Goal: Consume media (video, audio): Consume media (video, audio)

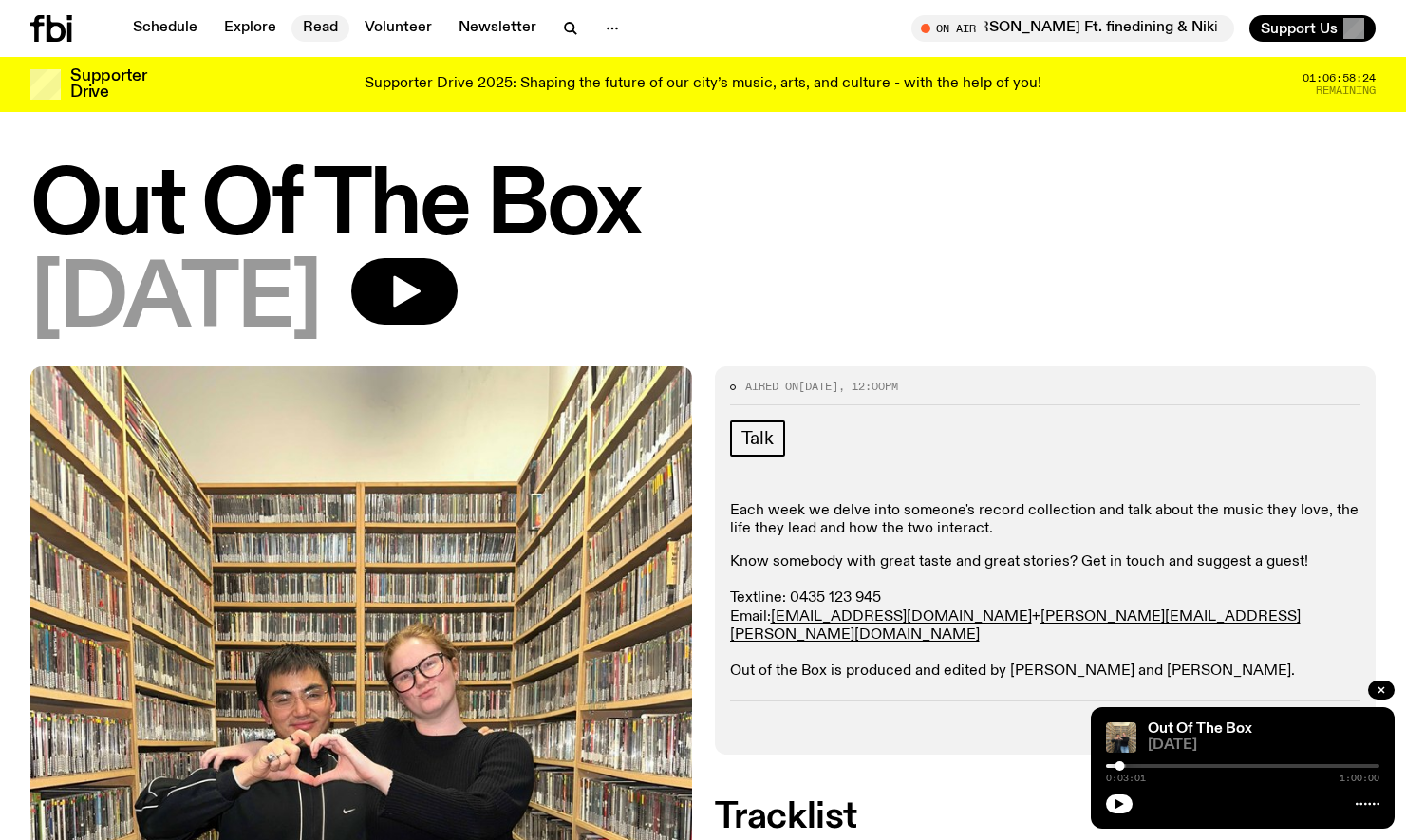
scroll to position [93, 0]
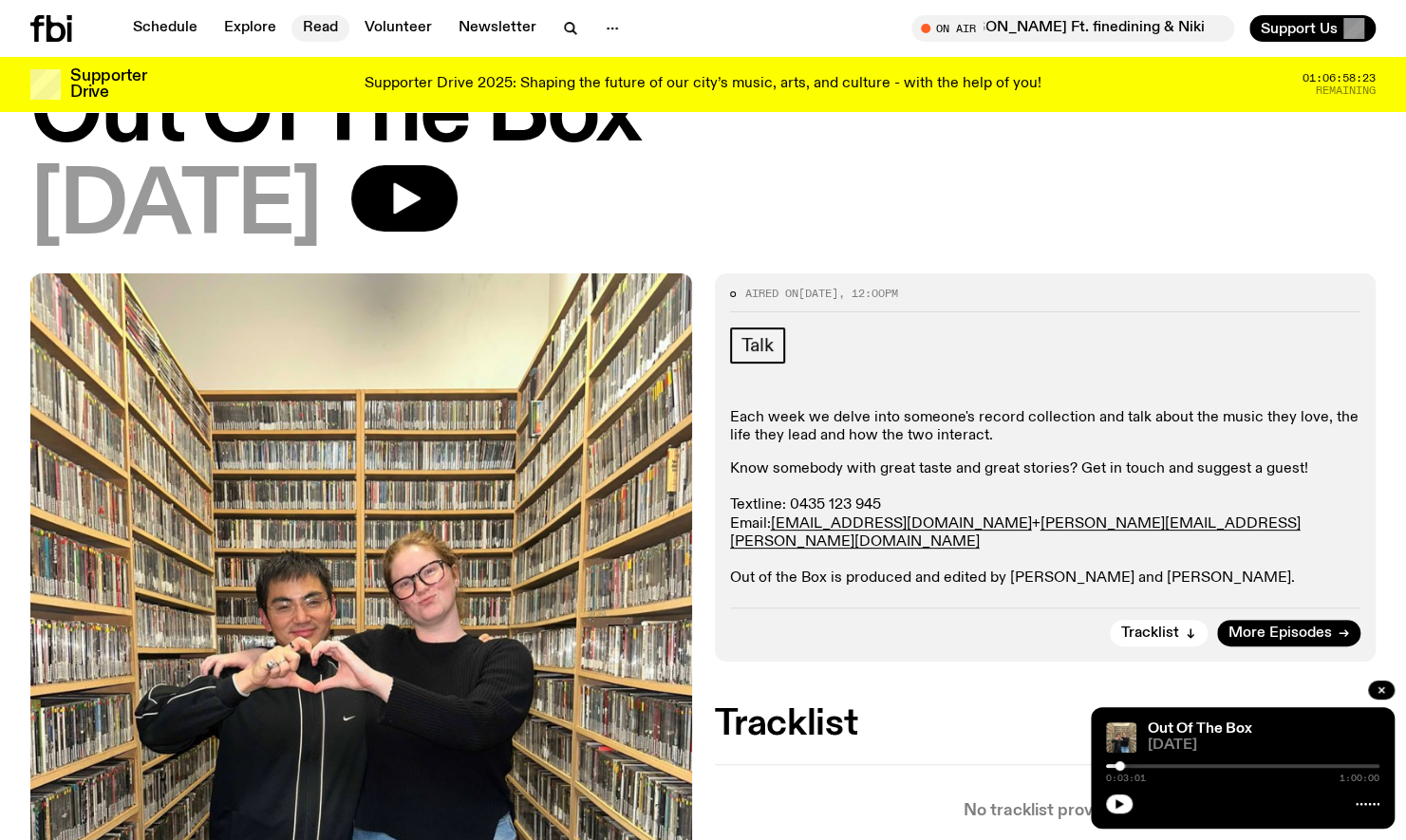
click at [305, 41] on link "Read" at bounding box center [320, 28] width 58 height 26
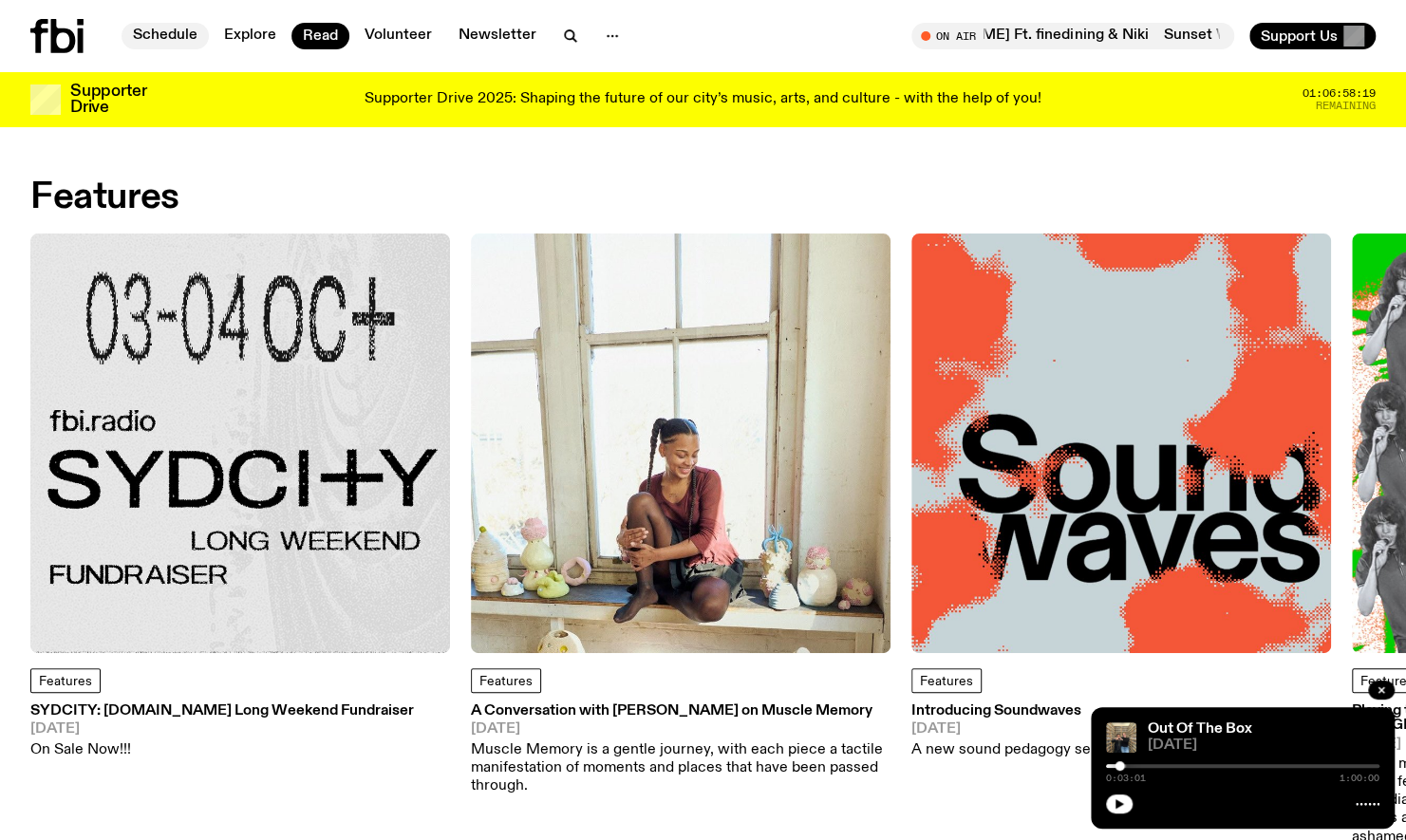
click at [204, 40] on link "Schedule" at bounding box center [165, 35] width 87 height 26
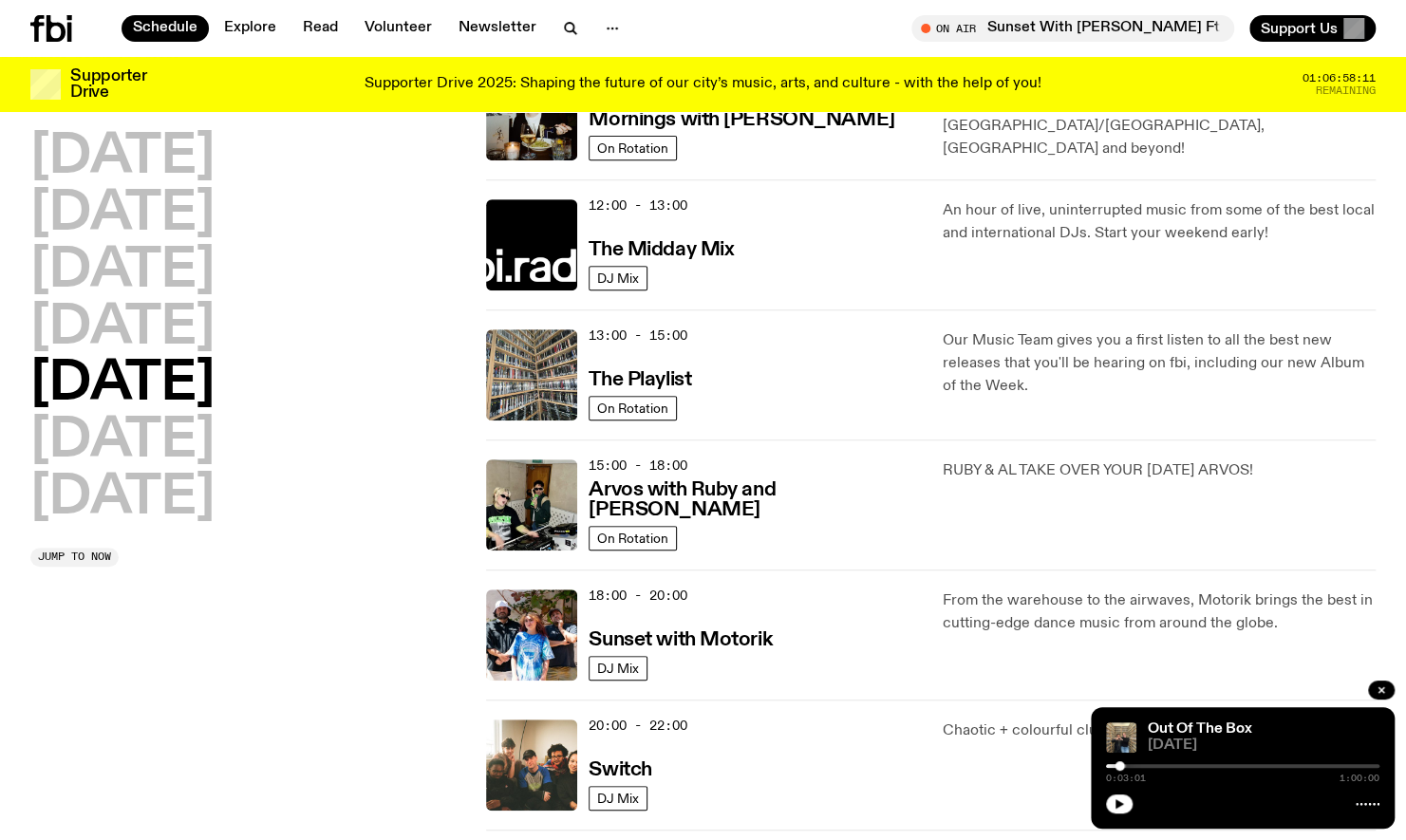
scroll to position [356, 0]
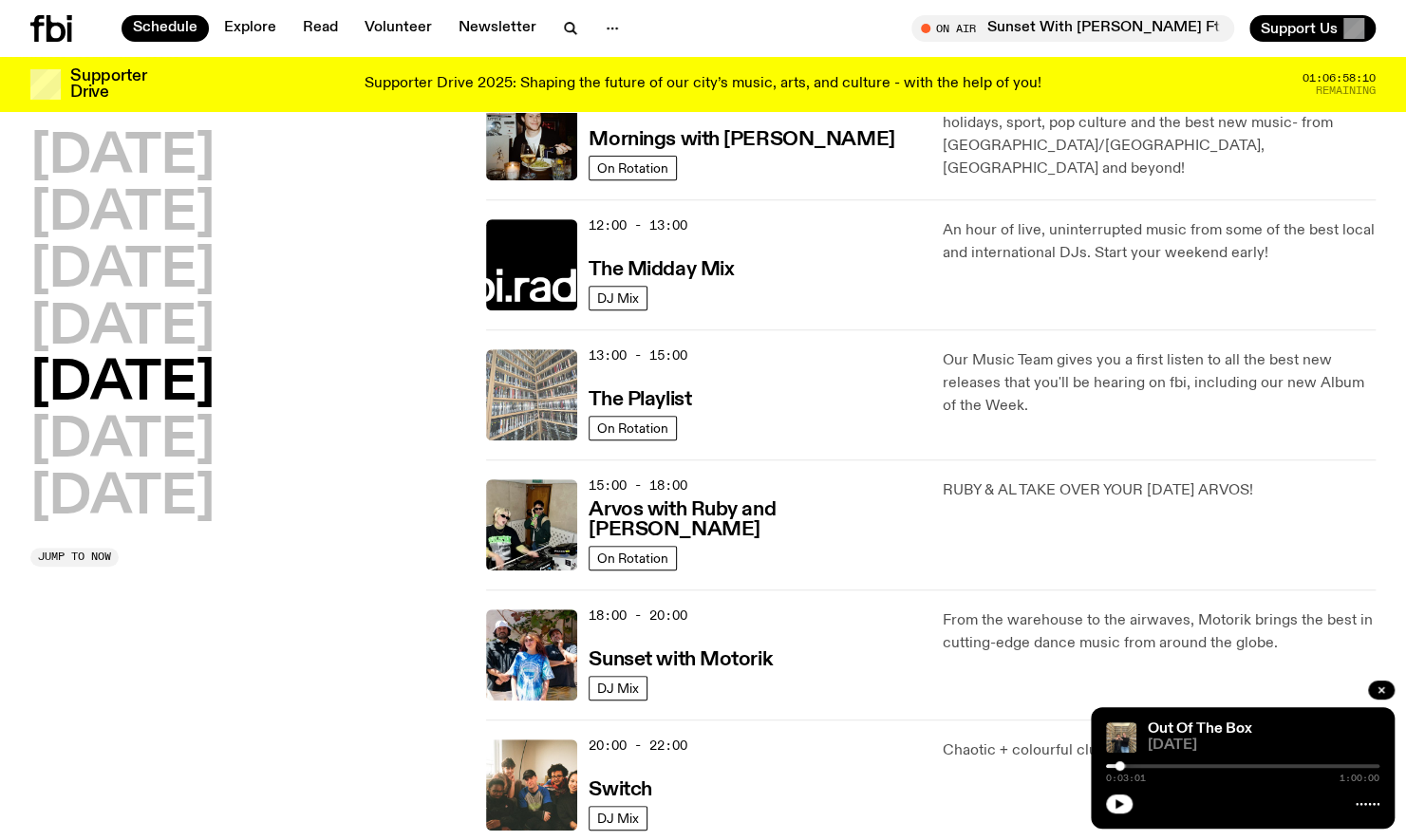
click at [522, 416] on img at bounding box center [531, 395] width 91 height 91
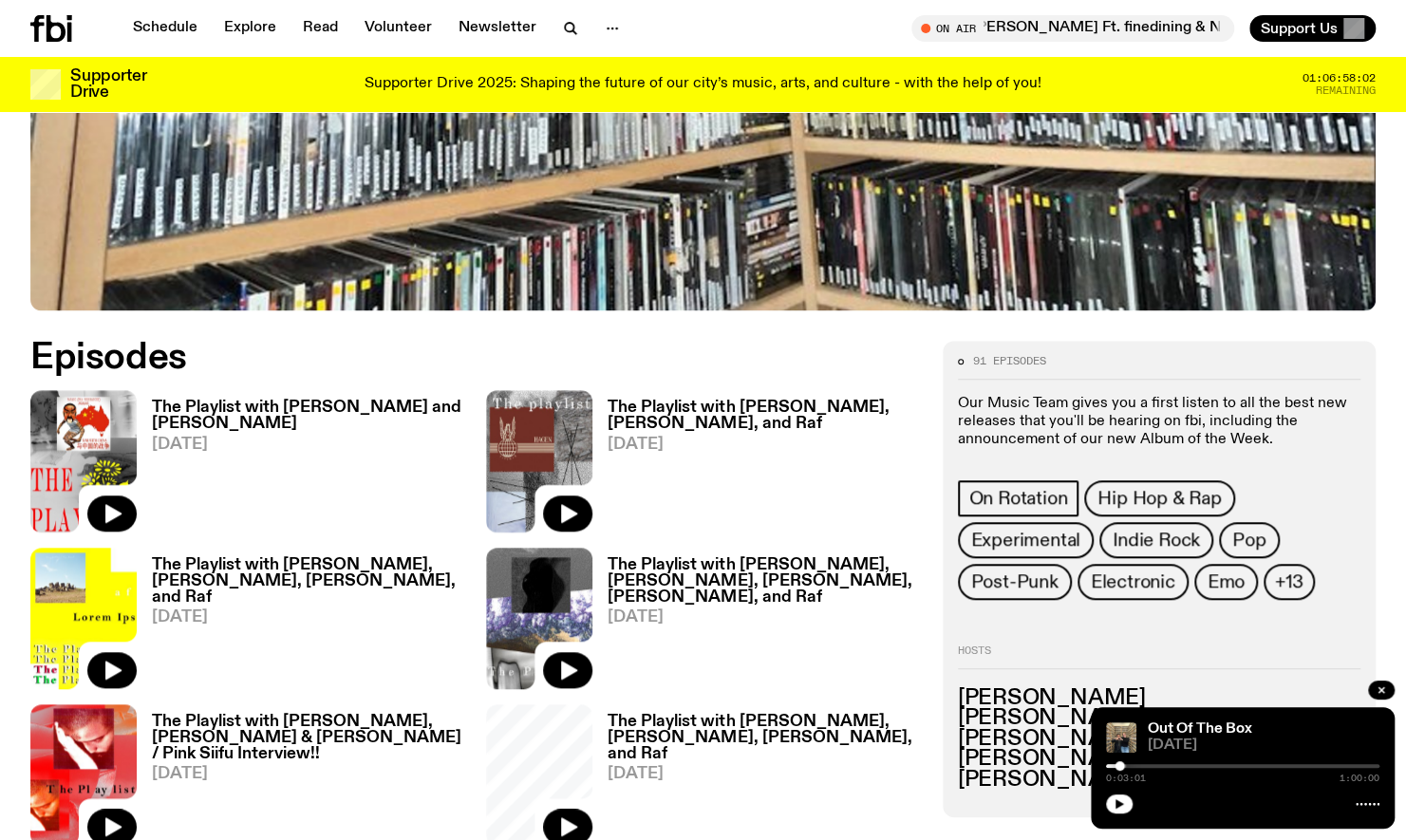
scroll to position [720, 0]
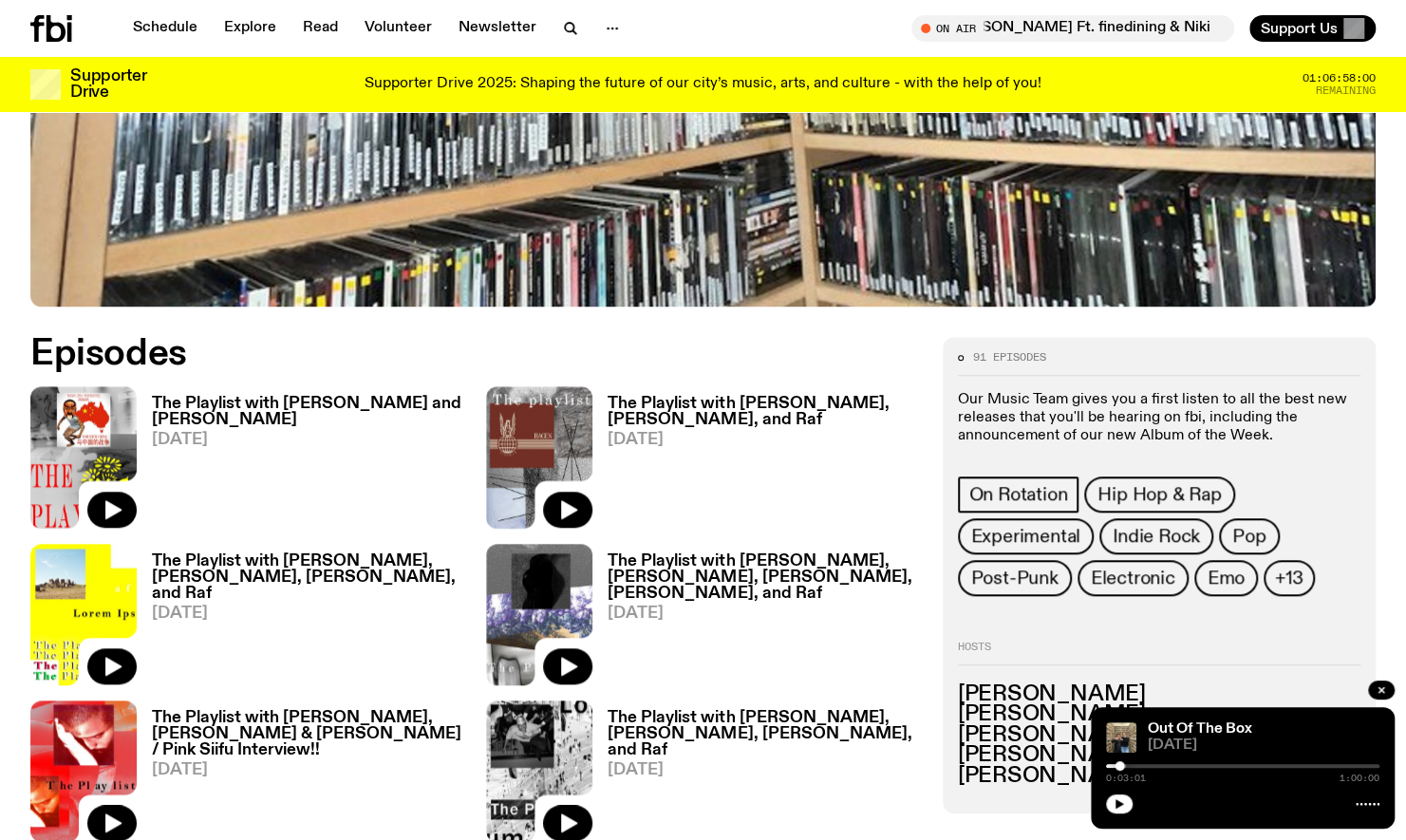
click at [223, 432] on span "[DATE]" at bounding box center [307, 440] width 312 height 17
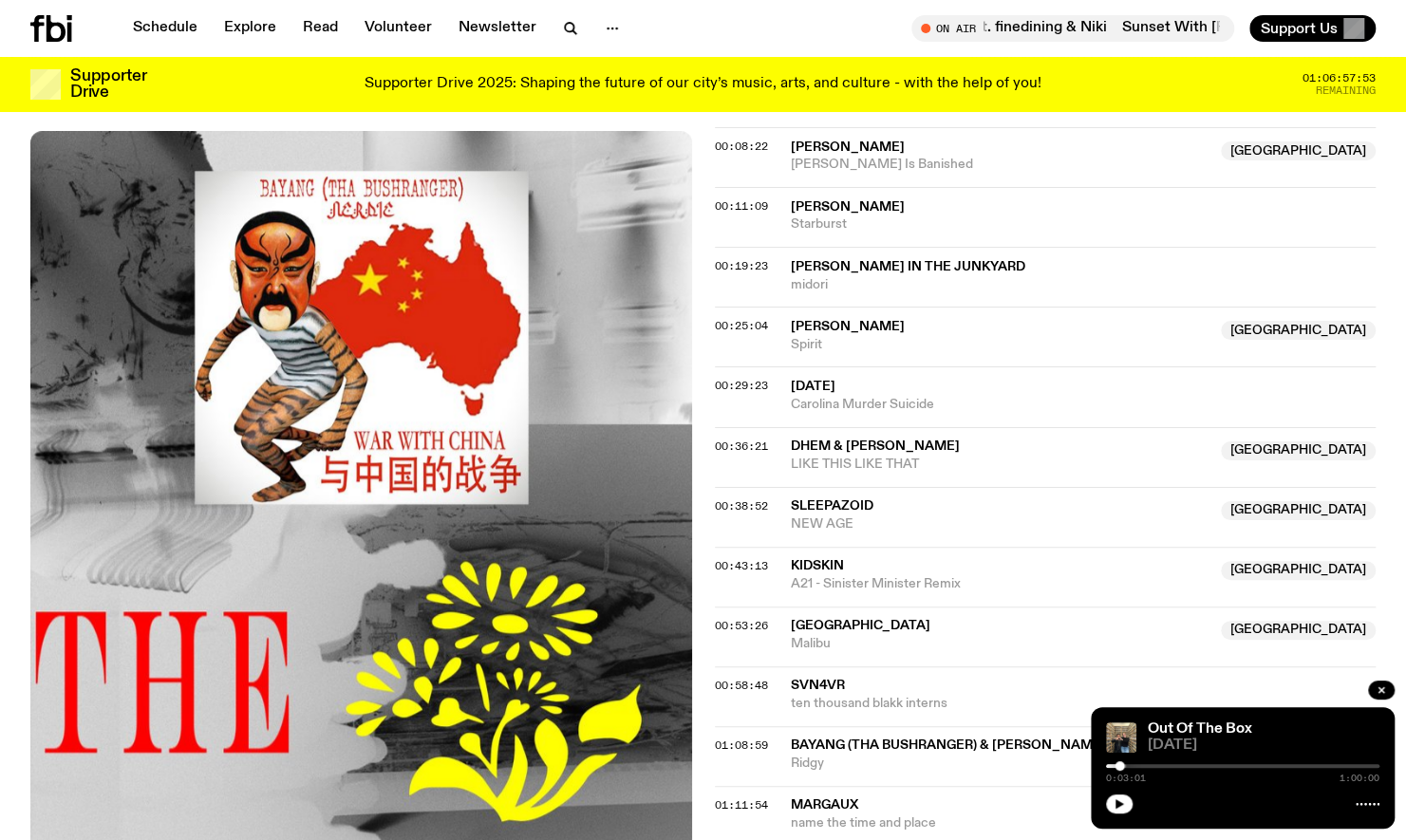
scroll to position [819, 0]
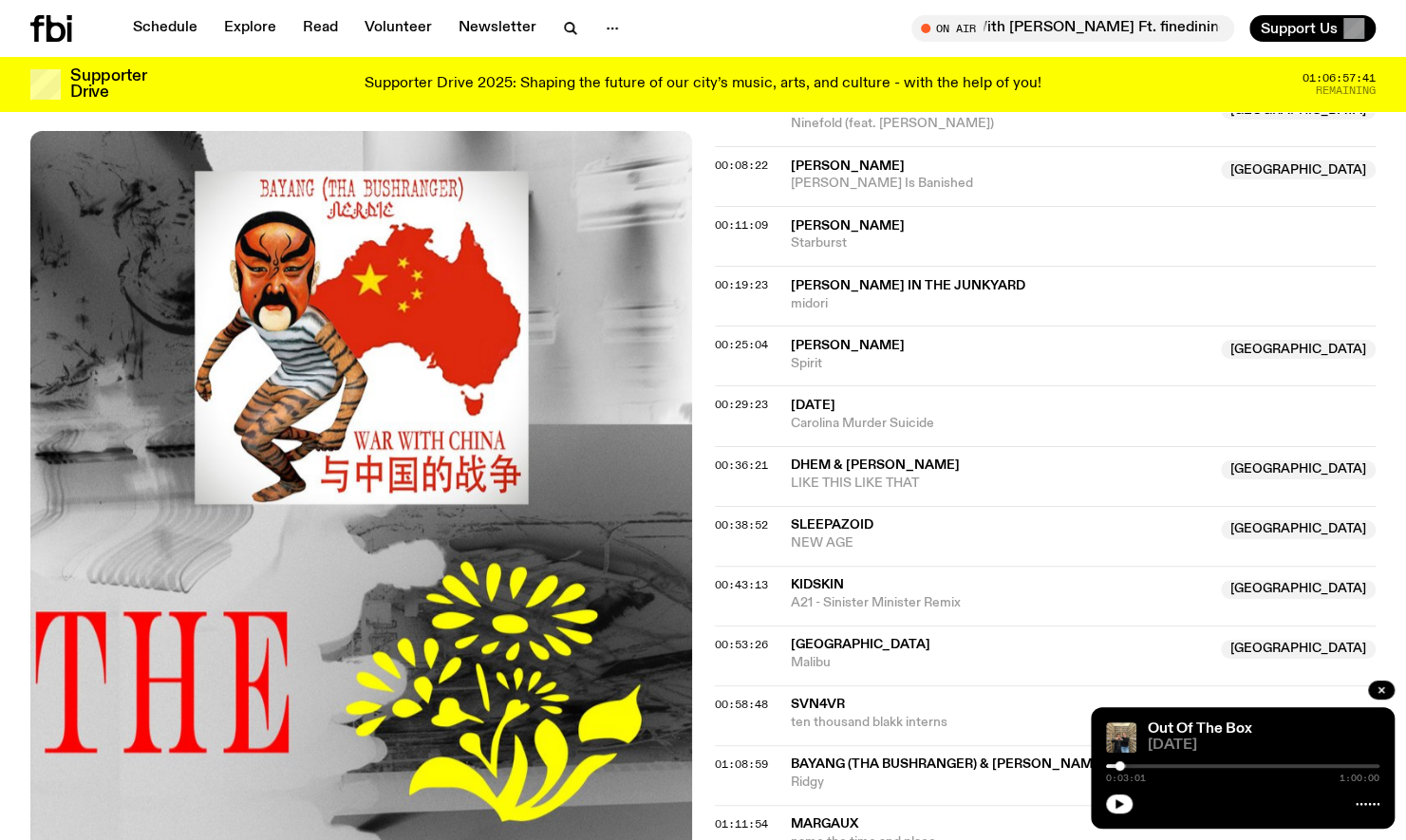
click at [316, 44] on div "Schedule Explore Read Volunteer Newsletter On Air Sunset With [PERSON_NAME] Ft.…" at bounding box center [703, 28] width 1406 height 57
click at [316, 36] on link "Read" at bounding box center [320, 28] width 58 height 26
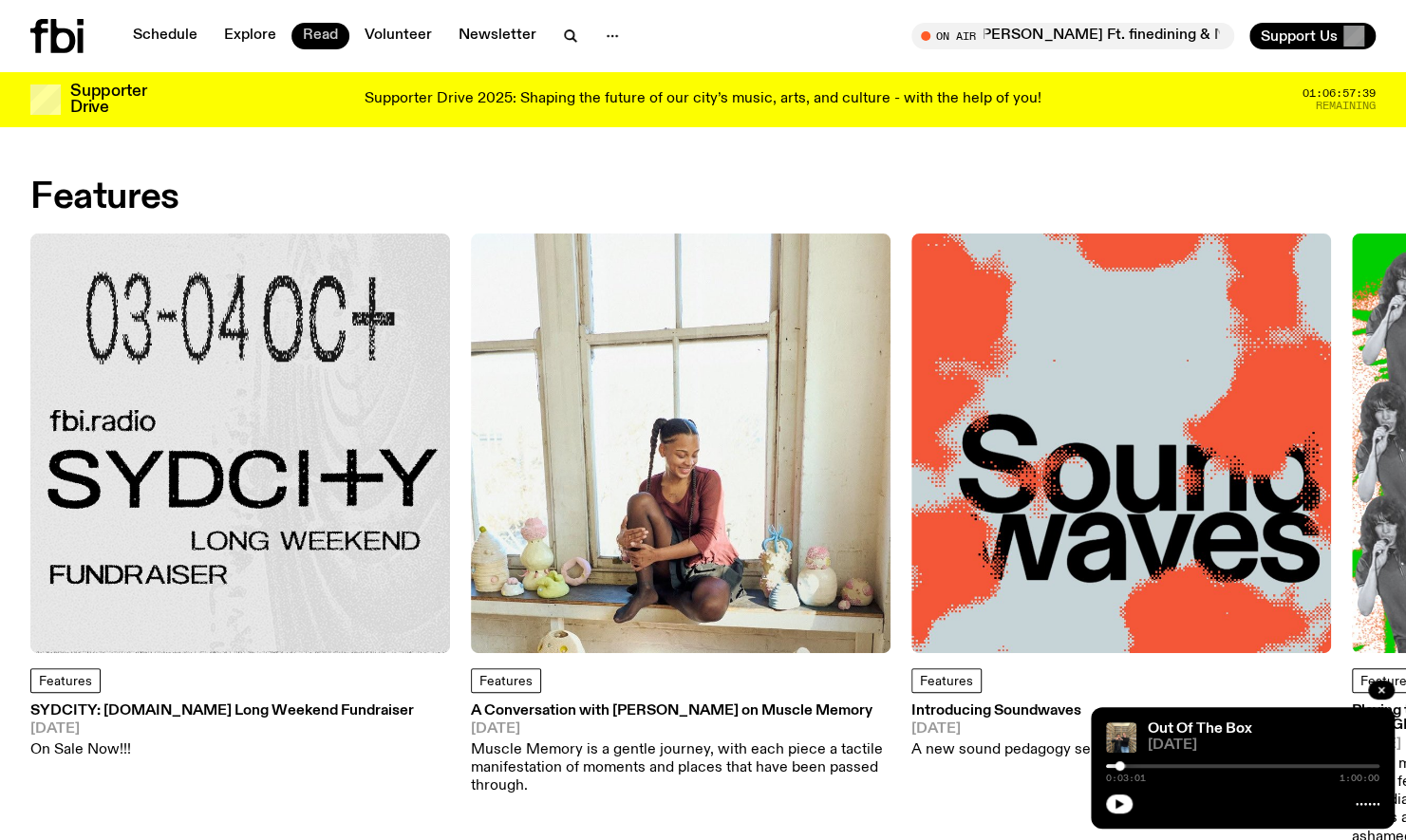
click at [316, 36] on link "Read" at bounding box center [320, 35] width 58 height 26
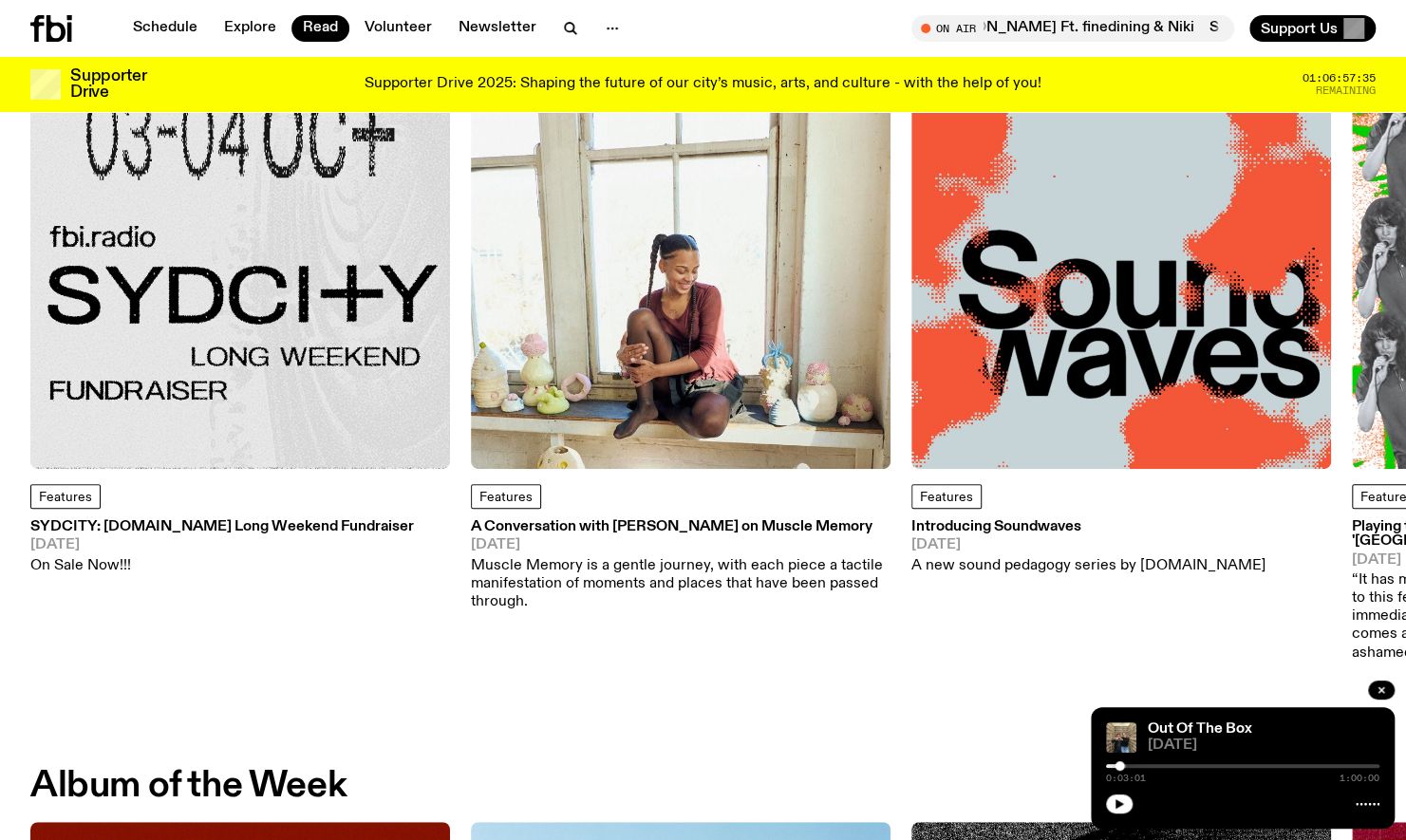
scroll to position [97, 0]
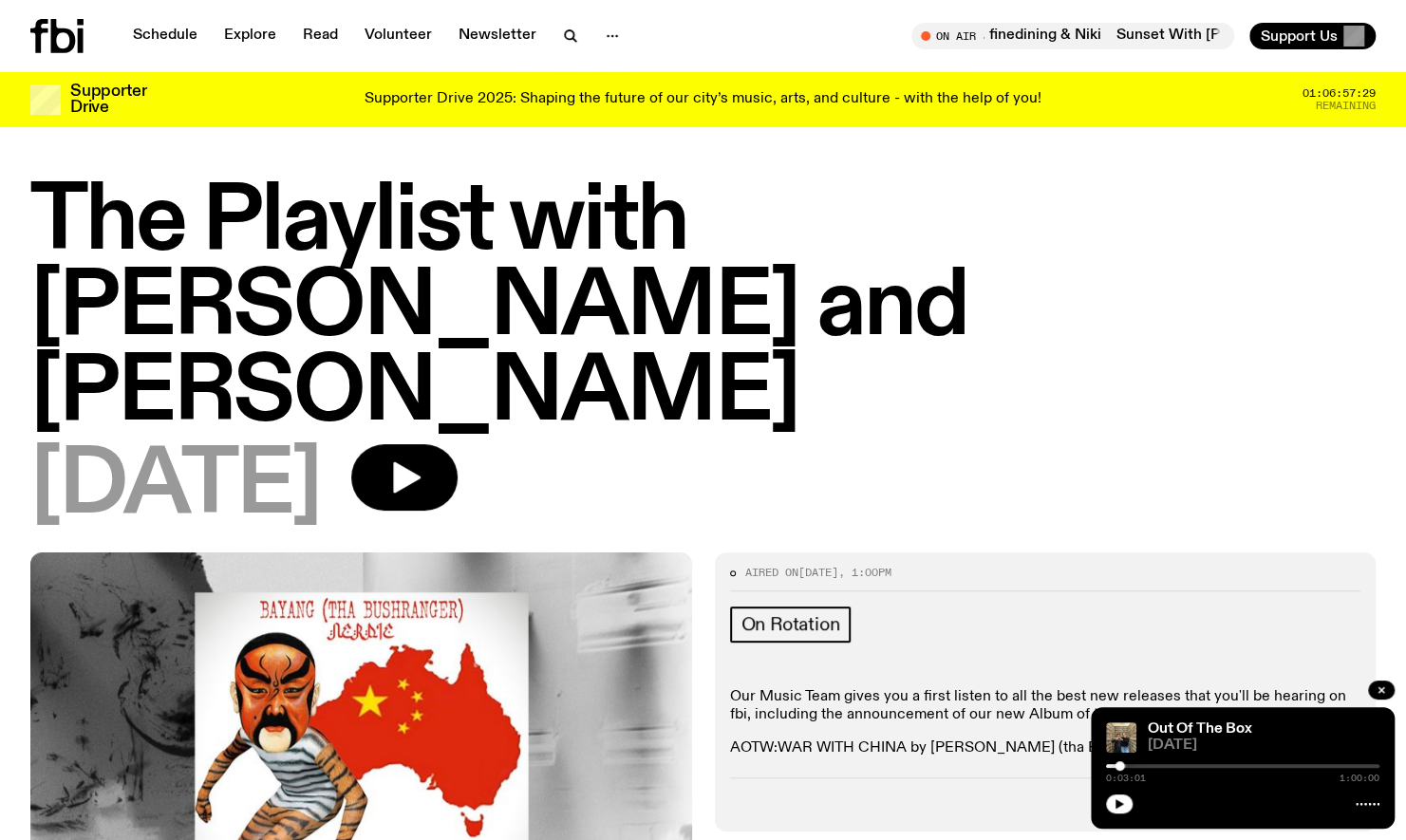
click at [825, 740] on link "WAR WITH CHINA by [PERSON_NAME] (tha Bushranger) & [PERSON_NAME]" at bounding box center [1045, 748] width 535 height 16
drag, startPoint x: 778, startPoint y: 575, endPoint x: 1167, endPoint y: 587, distance: 389.2
click at [1167, 689] on div "Our Music Team gives you a first listen to all the best new releases that you'l…" at bounding box center [1046, 723] width 631 height 71
drag, startPoint x: 1167, startPoint y: 587, endPoint x: 1048, endPoint y: 295, distance: 315.3
click at [1048, 444] on div "[DATE]" at bounding box center [702, 487] width 1345 height 85
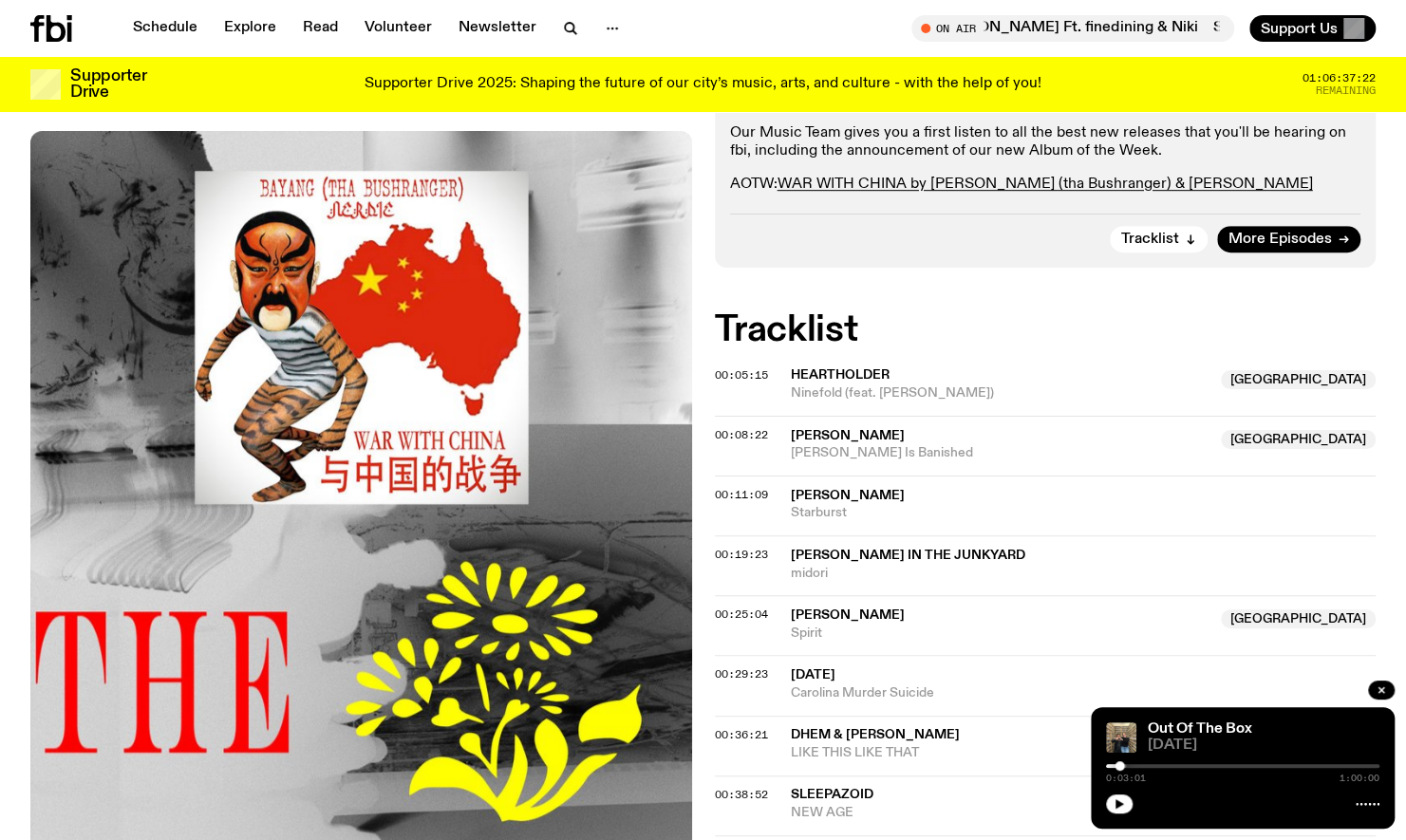
scroll to position [519, 0]
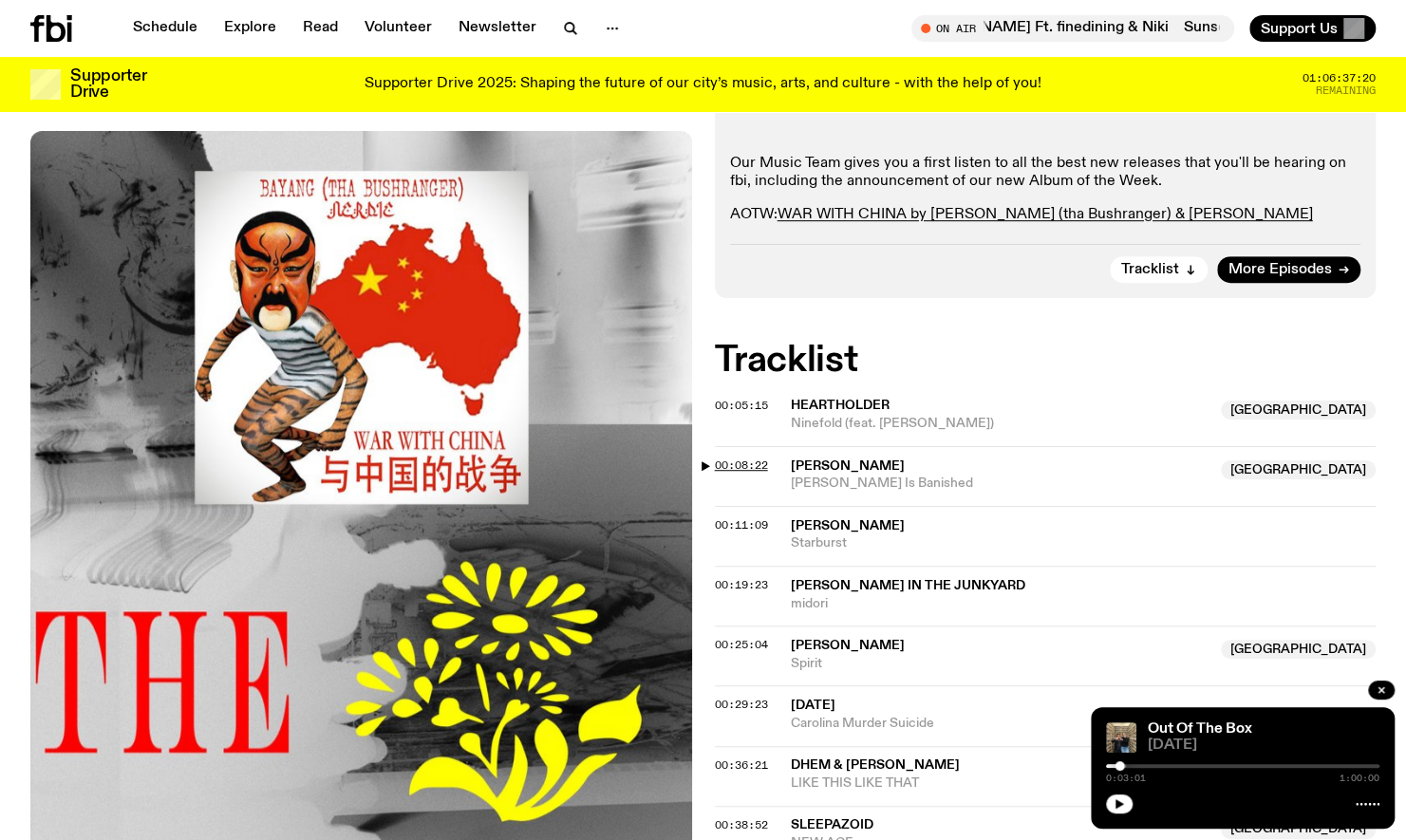
click at [746, 457] on span "00:08:22" at bounding box center [741, 465] width 53 height 16
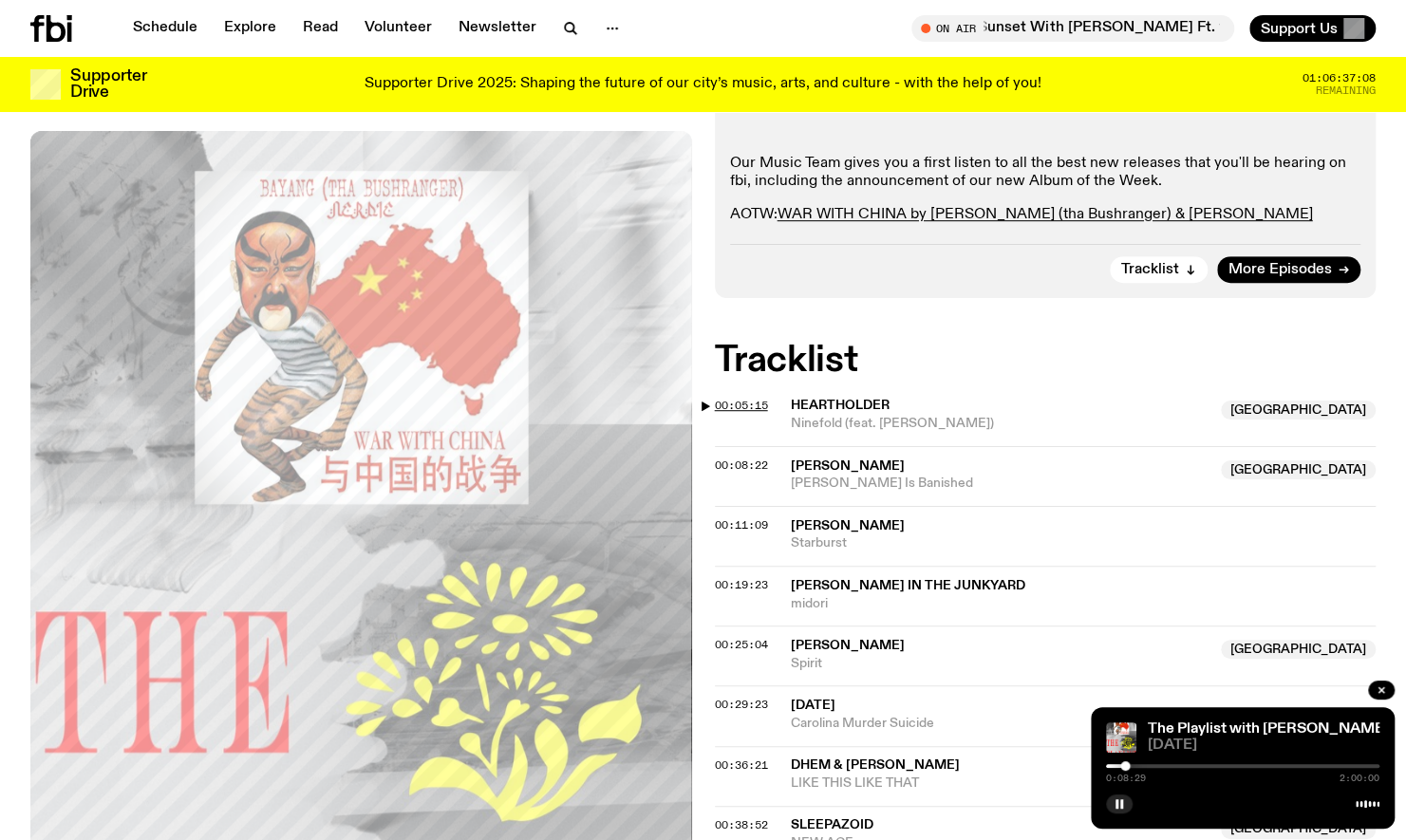
click at [742, 398] on span "00:05:15" at bounding box center [741, 406] width 53 height 16
click at [743, 518] on span "00:11:09" at bounding box center [741, 525] width 53 height 16
click at [759, 577] on span "00:19:23" at bounding box center [741, 585] width 53 height 16
drag, startPoint x: 784, startPoint y: 411, endPoint x: 945, endPoint y: 420, distance: 161.3
click at [945, 566] on div "00:19:23 [PERSON_NAME] in the junkyard midori" at bounding box center [1045, 596] width 661 height 60
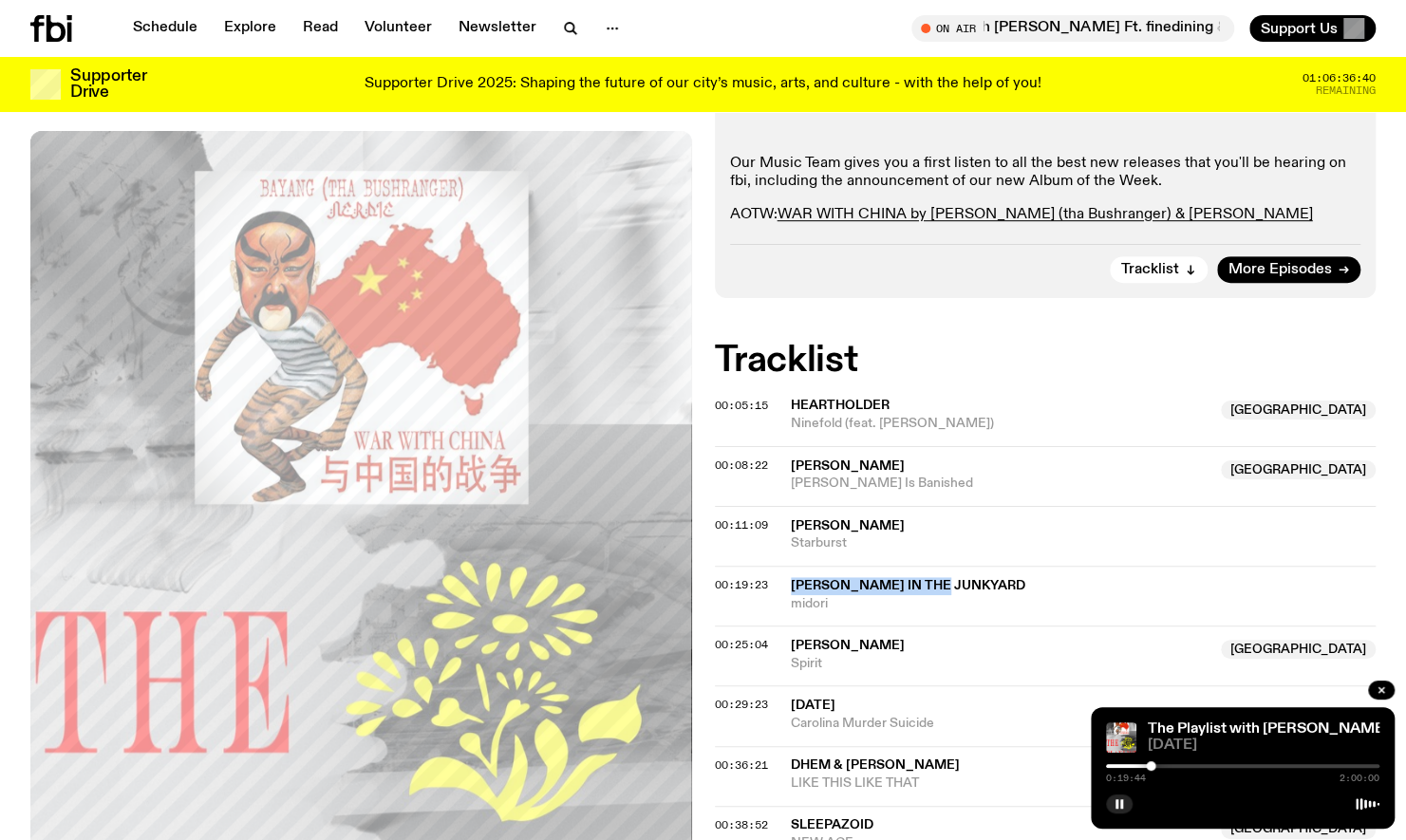
copy div "[PERSON_NAME] in the junkyard"
click at [720, 637] on span "00:25:04" at bounding box center [741, 645] width 53 height 16
click at [1168, 765] on div at bounding box center [1243, 766] width 274 height 4
click at [737, 696] on span "00:29:23" at bounding box center [741, 704] width 53 height 16
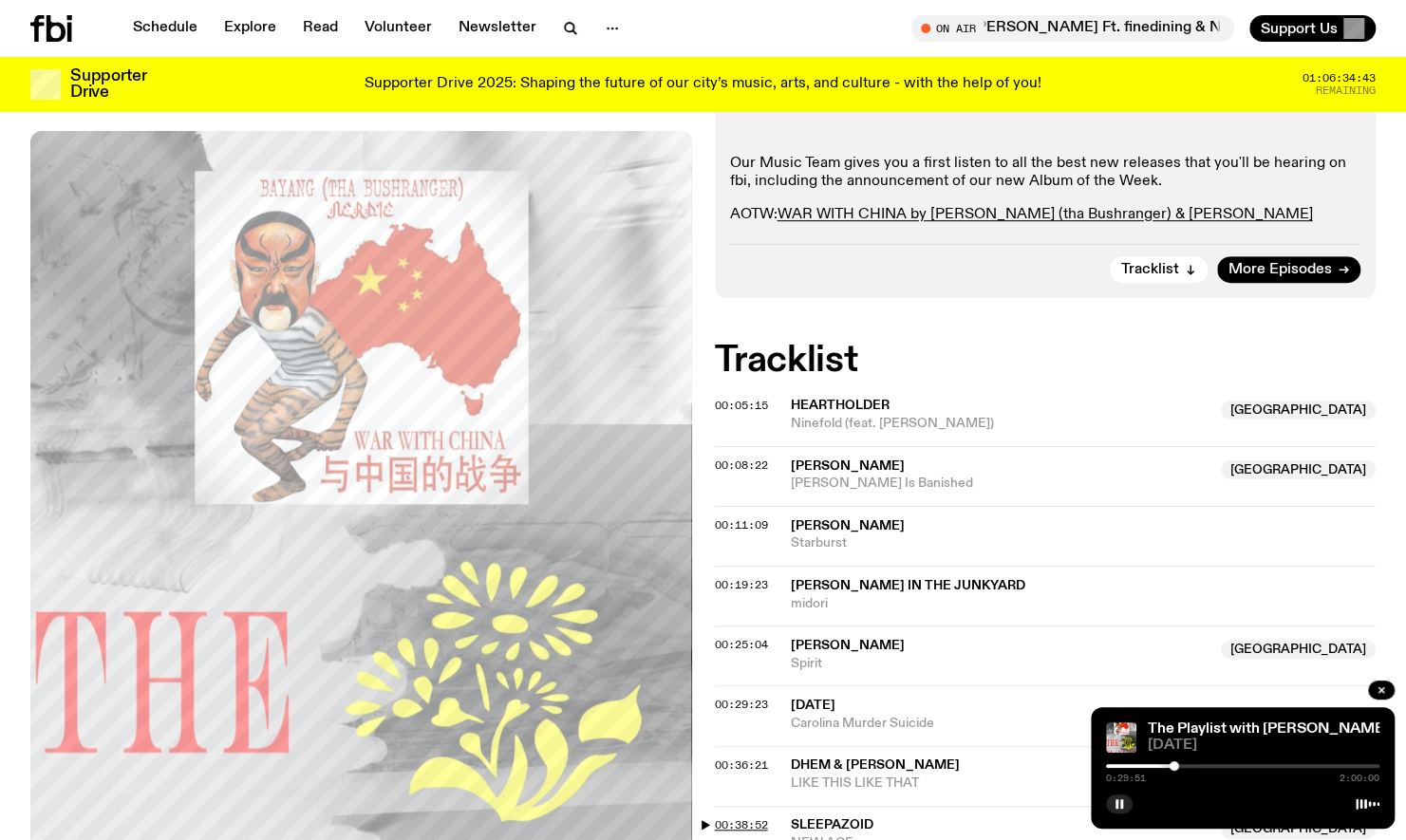
click at [729, 818] on span "00:38:52" at bounding box center [741, 825] width 53 height 16
click at [1197, 769] on div at bounding box center [1197, 766] width 10 height 10
drag, startPoint x: 784, startPoint y: 646, endPoint x: 879, endPoint y: 653, distance: 95.3
click at [879, 806] on div "00:38:52 sleepazoid [GEOGRAPHIC_DATA] NEW AGE [GEOGRAPHIC_DATA]" at bounding box center [1045, 836] width 661 height 60
copy div "sleepazoid"
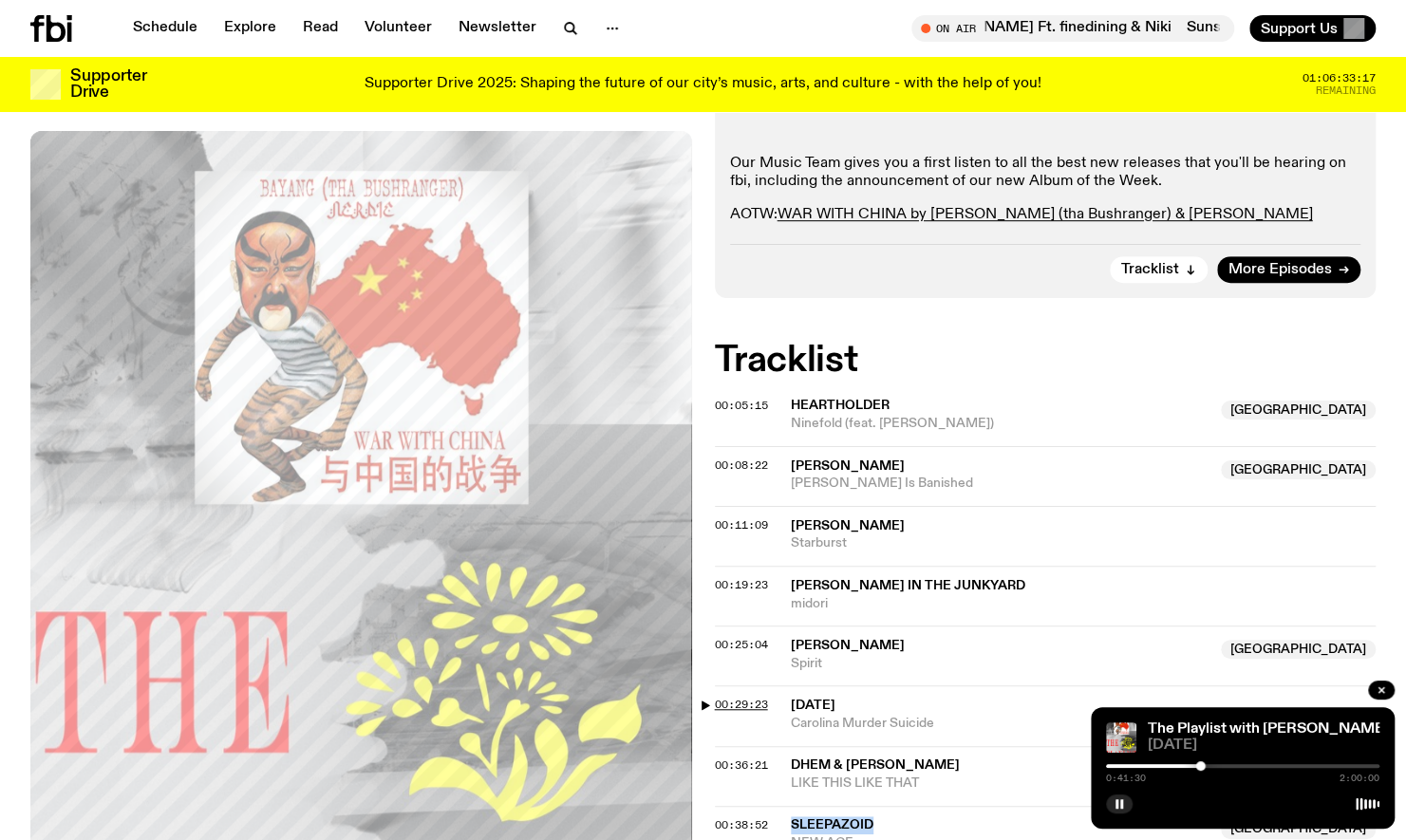
click at [757, 696] on span "00:29:23" at bounding box center [741, 704] width 53 height 16
click at [1179, 765] on div at bounding box center [1243, 766] width 274 height 4
click at [1183, 765] on div at bounding box center [1183, 766] width 10 height 10
click at [1181, 765] on div at bounding box center [1181, 766] width 10 height 10
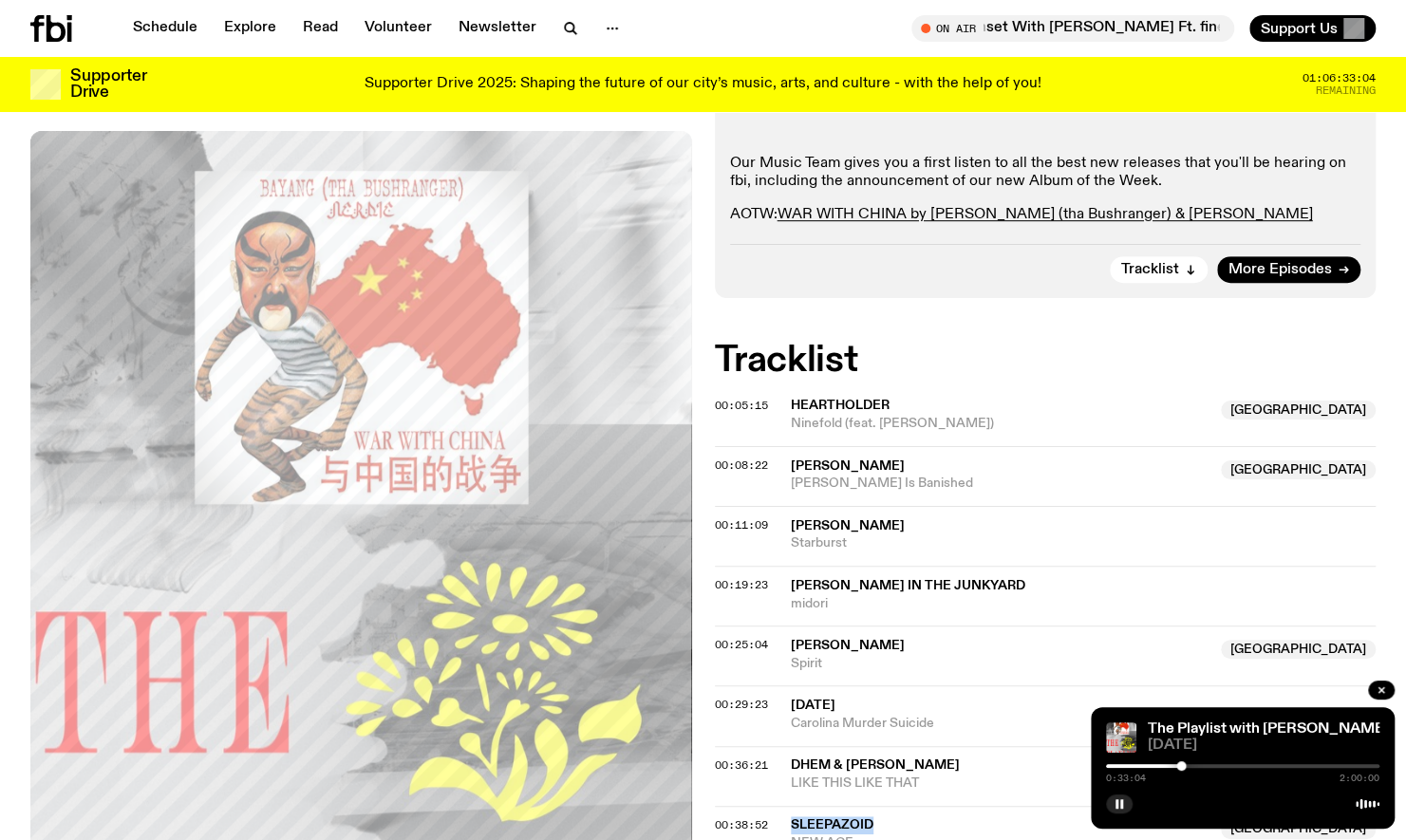
click at [1177, 764] on div at bounding box center [1181, 766] width 10 height 10
click at [1175, 764] on div at bounding box center [1177, 766] width 10 height 10
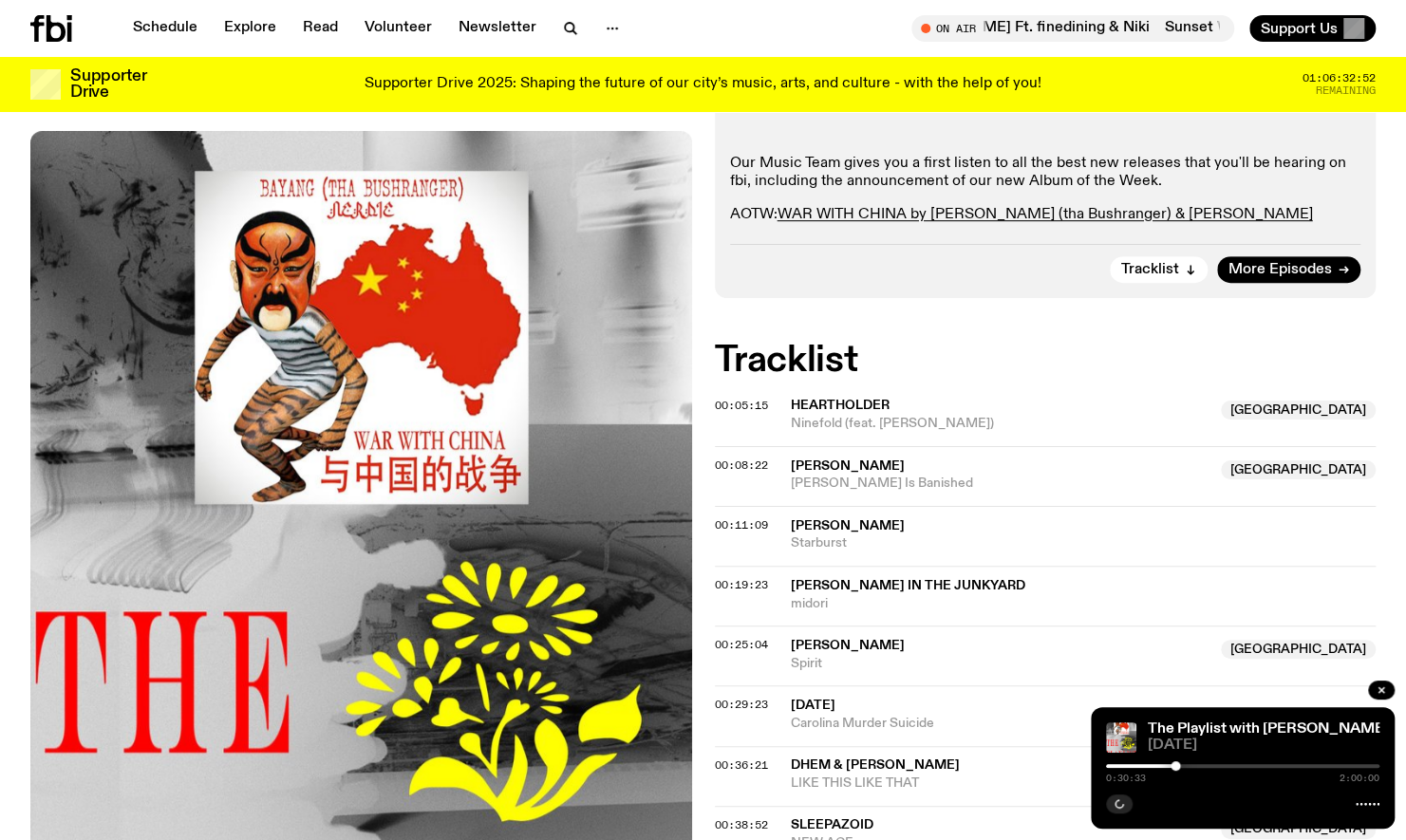
click at [721, 577] on span "00:19:23" at bounding box center [741, 585] width 53 height 16
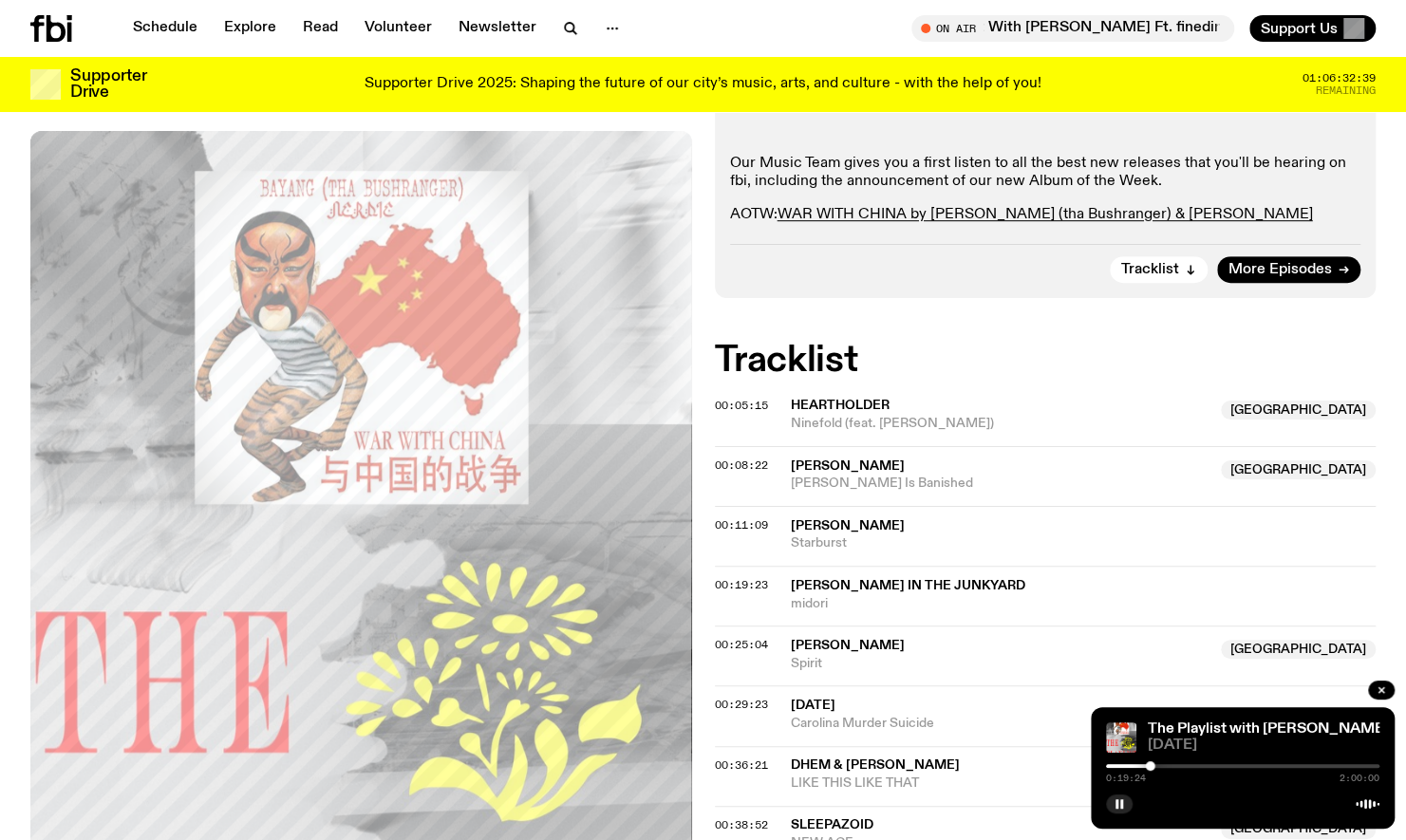
click at [1143, 344] on h2 "Tracklist" at bounding box center [1045, 360] width 661 height 34
click at [1121, 802] on rect "button" at bounding box center [1121, 804] width 3 height 10
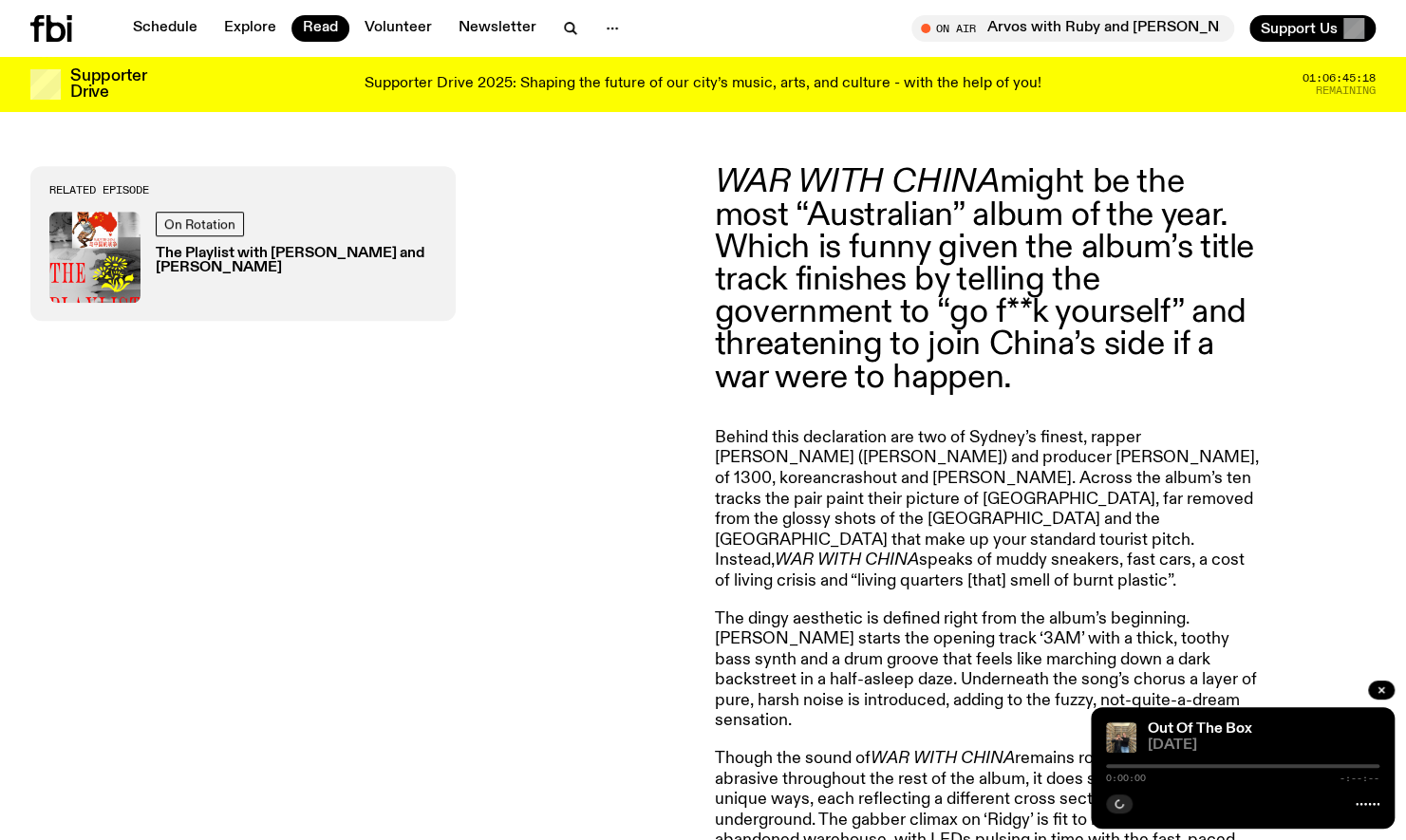
scroll to position [720, 0]
